Goal: Contribute content

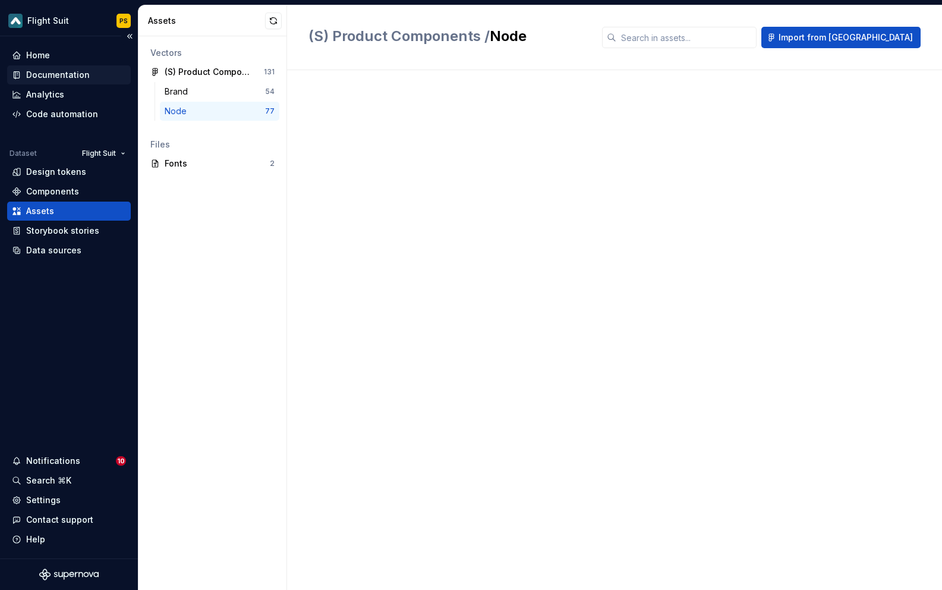
scroll to position [1066, 0]
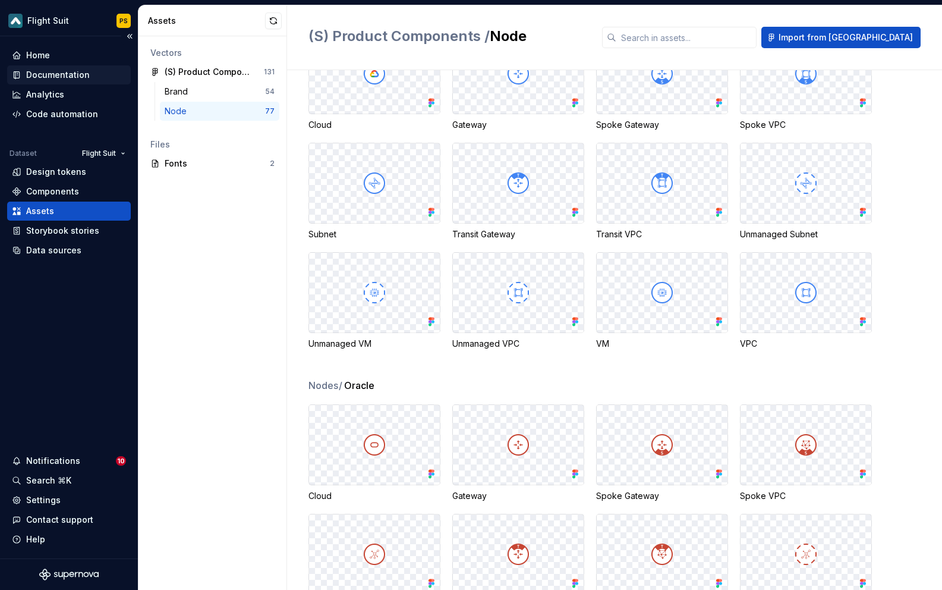
click at [96, 71] on div "Documentation" at bounding box center [69, 75] width 114 height 12
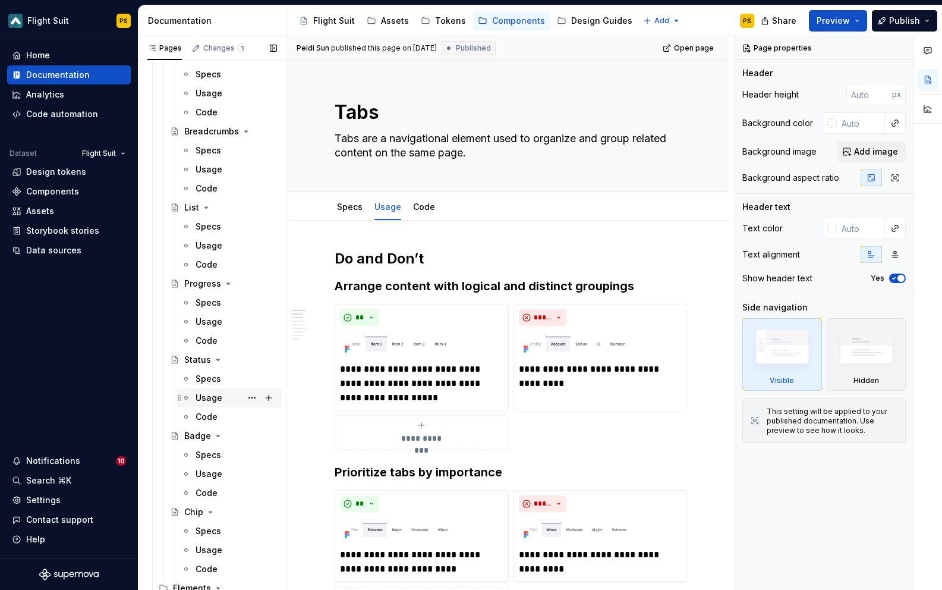
scroll to position [456, 0]
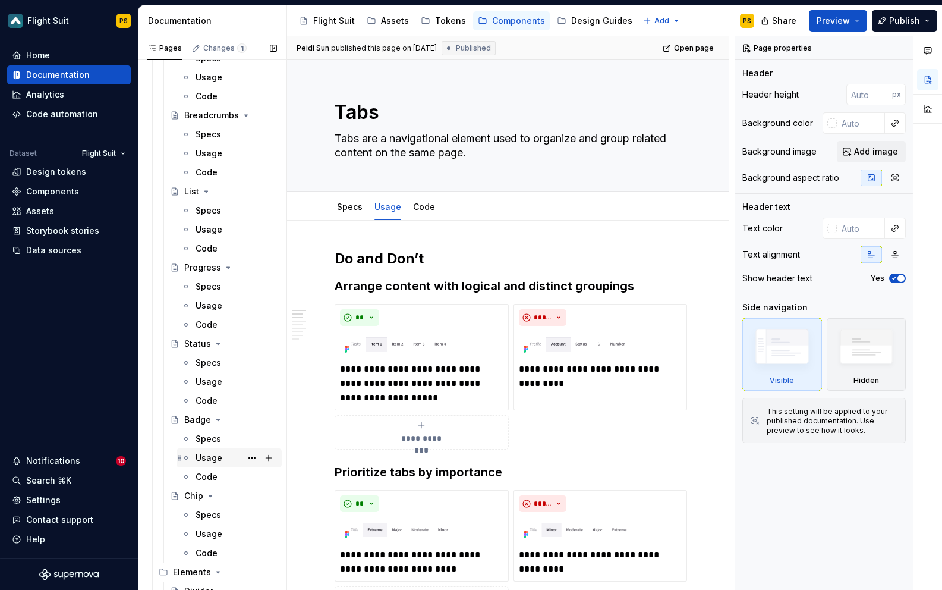
click at [210, 455] on div "Usage" at bounding box center [209, 458] width 27 height 12
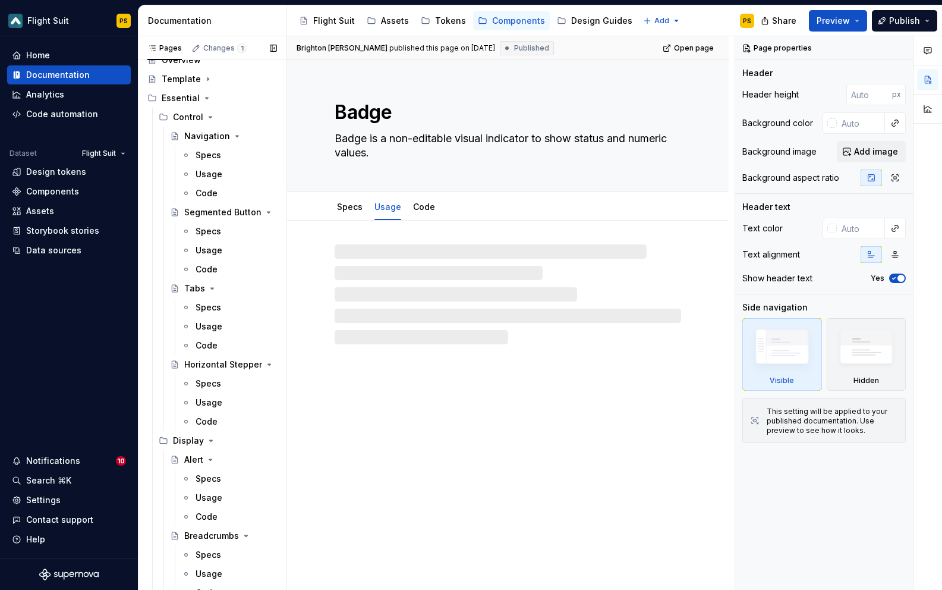
scroll to position [3, 0]
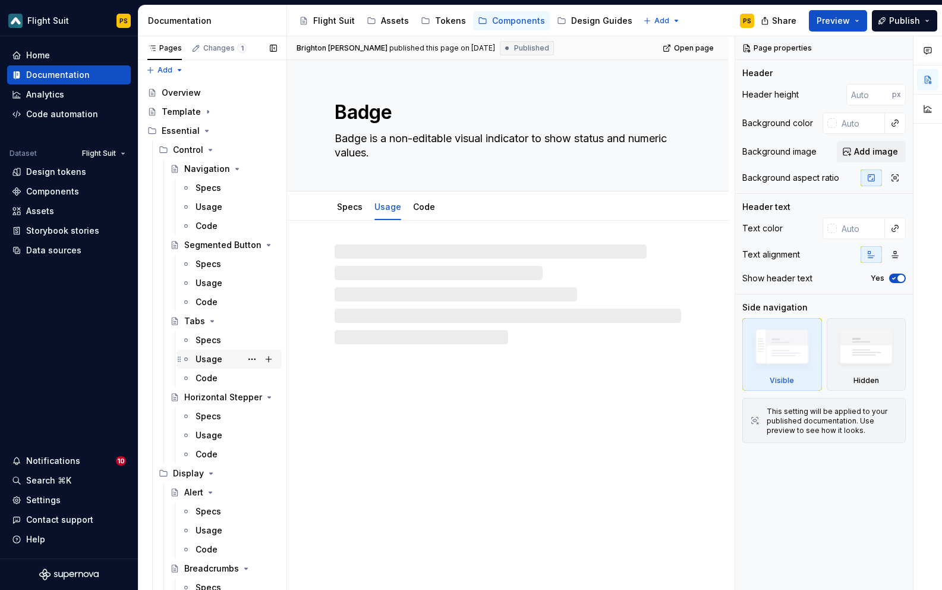
click at [206, 352] on div "Usage" at bounding box center [236, 359] width 81 height 17
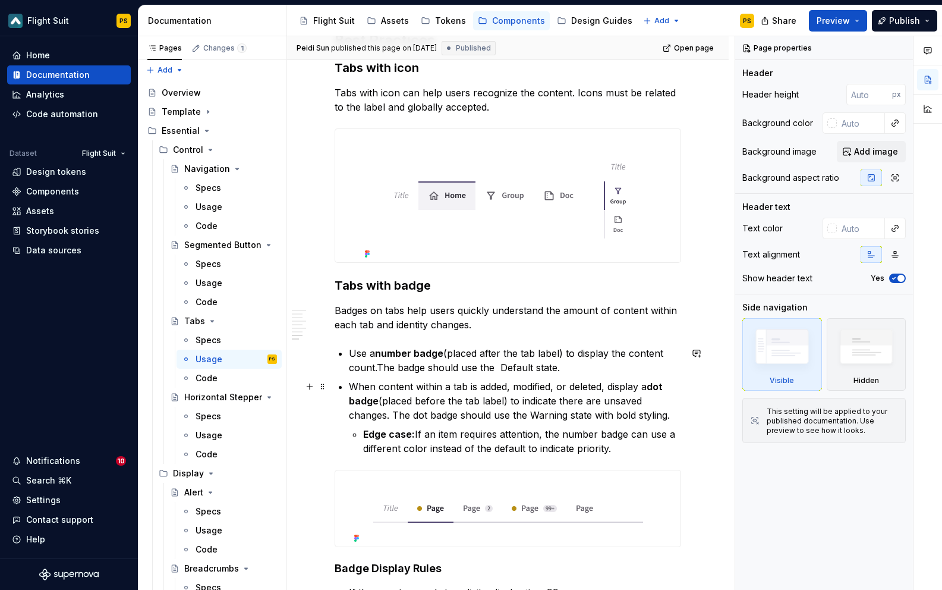
scroll to position [898, 0]
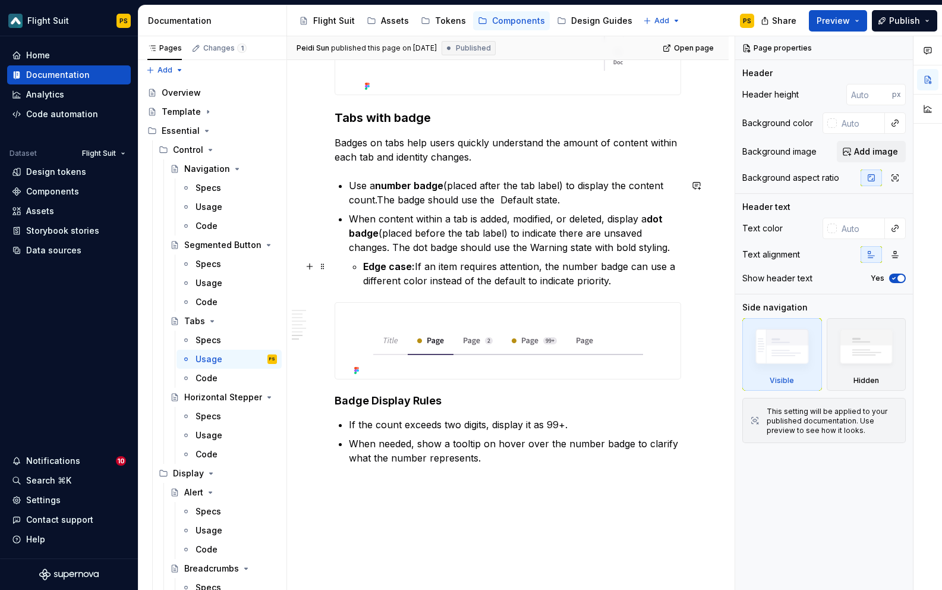
type textarea "*"
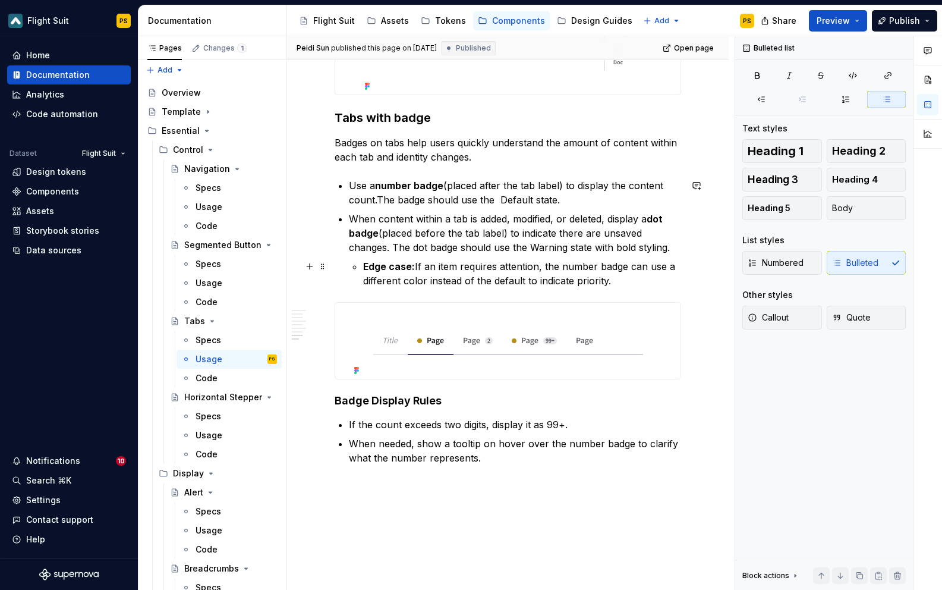
click at [520, 260] on p "Edge case: If an item requires attention, the number badge can use a different …" at bounding box center [522, 273] width 318 height 29
click at [425, 280] on p "Edge case: If an item requires attention, the number badge can use a different …" at bounding box center [522, 273] width 318 height 29
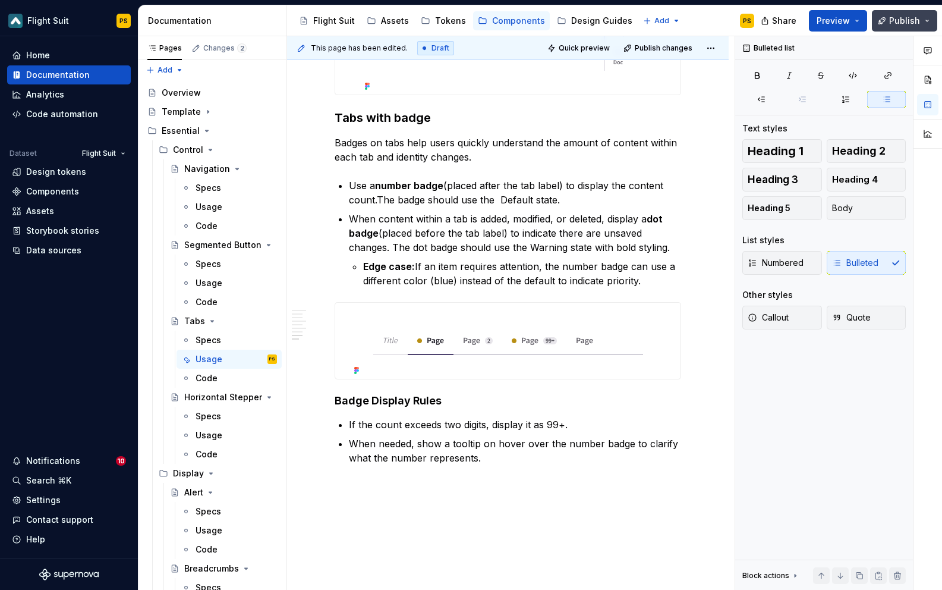
click at [892, 21] on span "Publish" at bounding box center [904, 21] width 31 height 12
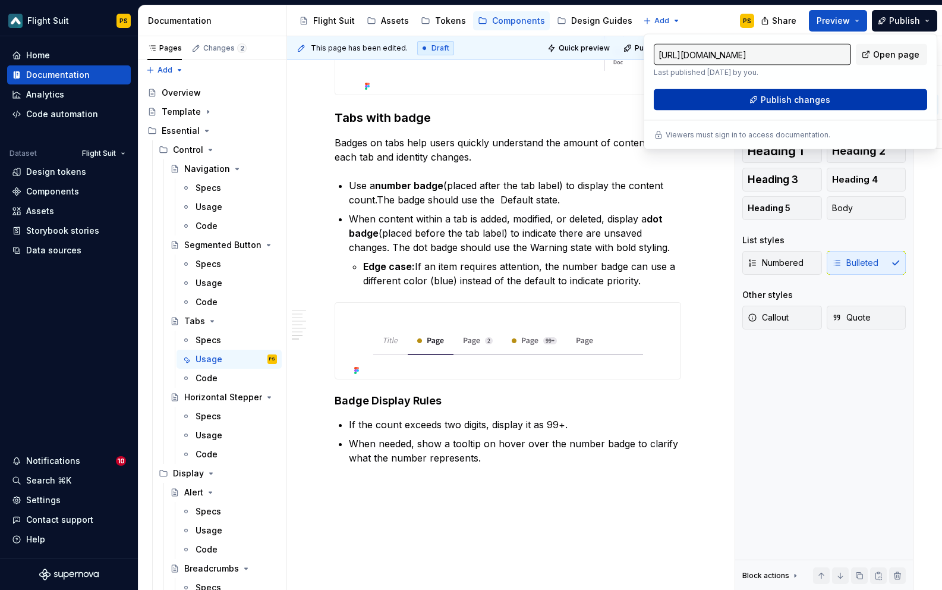
click at [814, 92] on button "Publish changes" at bounding box center [790, 99] width 273 height 21
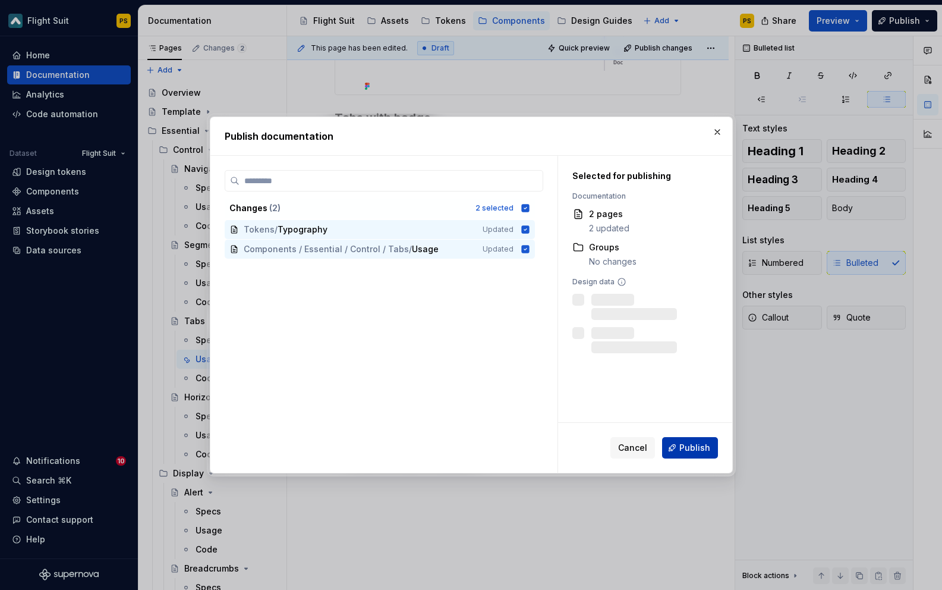
click at [705, 448] on span "Publish" at bounding box center [694, 448] width 31 height 12
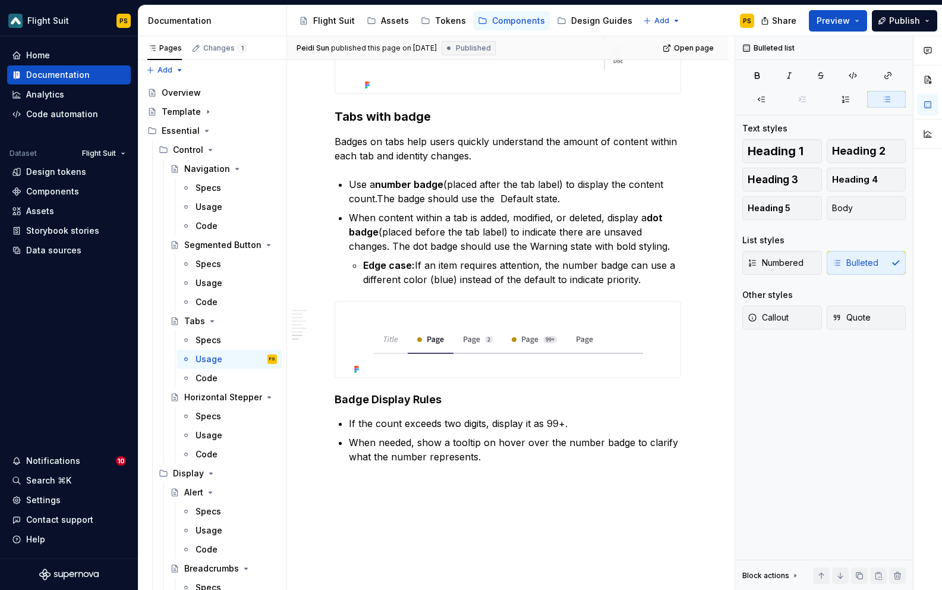
scroll to position [896, 0]
type textarea "*"
